Goal: Information Seeking & Learning: Learn about a topic

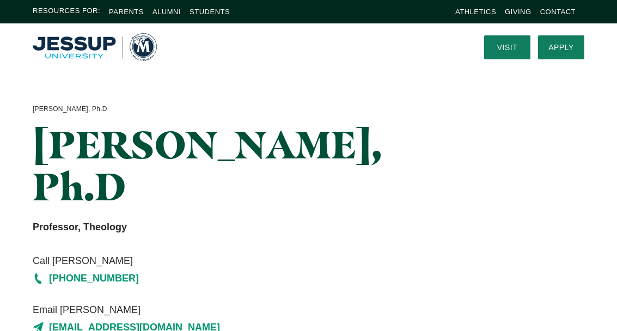
click at [92, 50] on img "Home" at bounding box center [95, 47] width 124 height 28
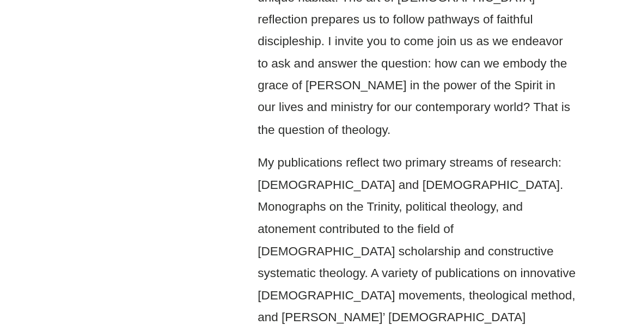
scroll to position [1276, 0]
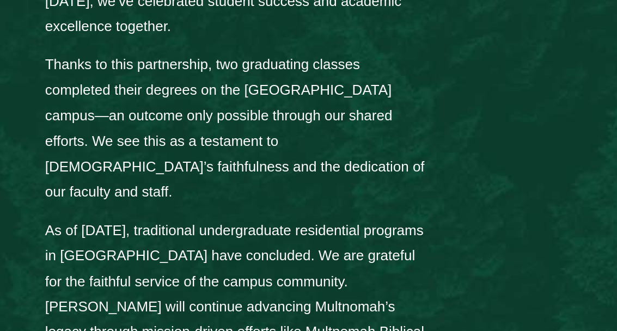
scroll to position [1610, 0]
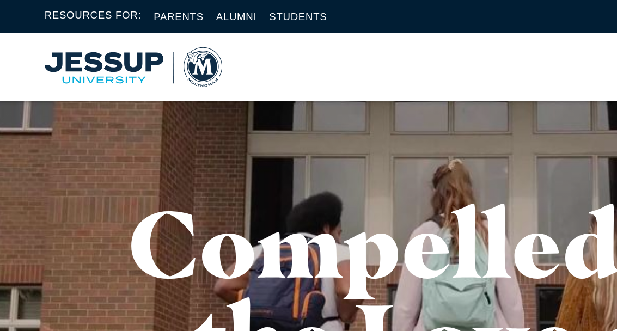
scroll to position [0, 0]
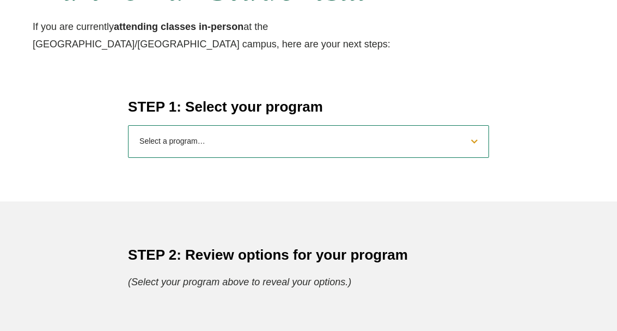
scroll to position [439, 0]
click at [467, 141] on select "Select a program… BS [DEMOGRAPHIC_DATA] and Theology BS Biology BS Business Adm…" at bounding box center [308, 141] width 361 height 33
select select "2025businessadministration"
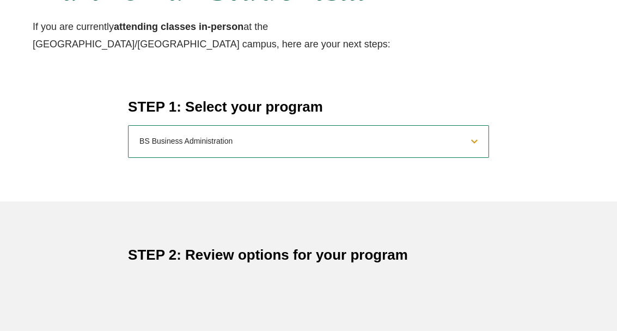
click at [472, 145] on select "Select a program… BS [DEMOGRAPHIC_DATA] and Theology BS Biology BS Business Adm…" at bounding box center [308, 141] width 361 height 33
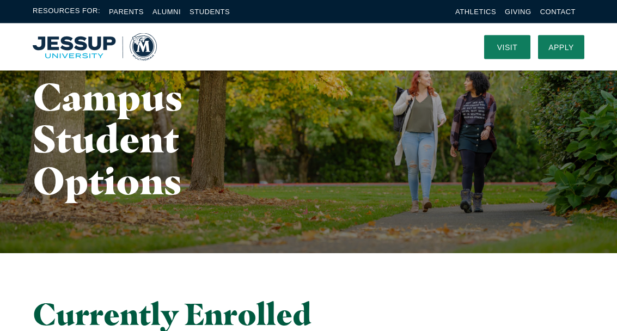
scroll to position [0, 0]
